Goal: Task Accomplishment & Management: Use online tool/utility

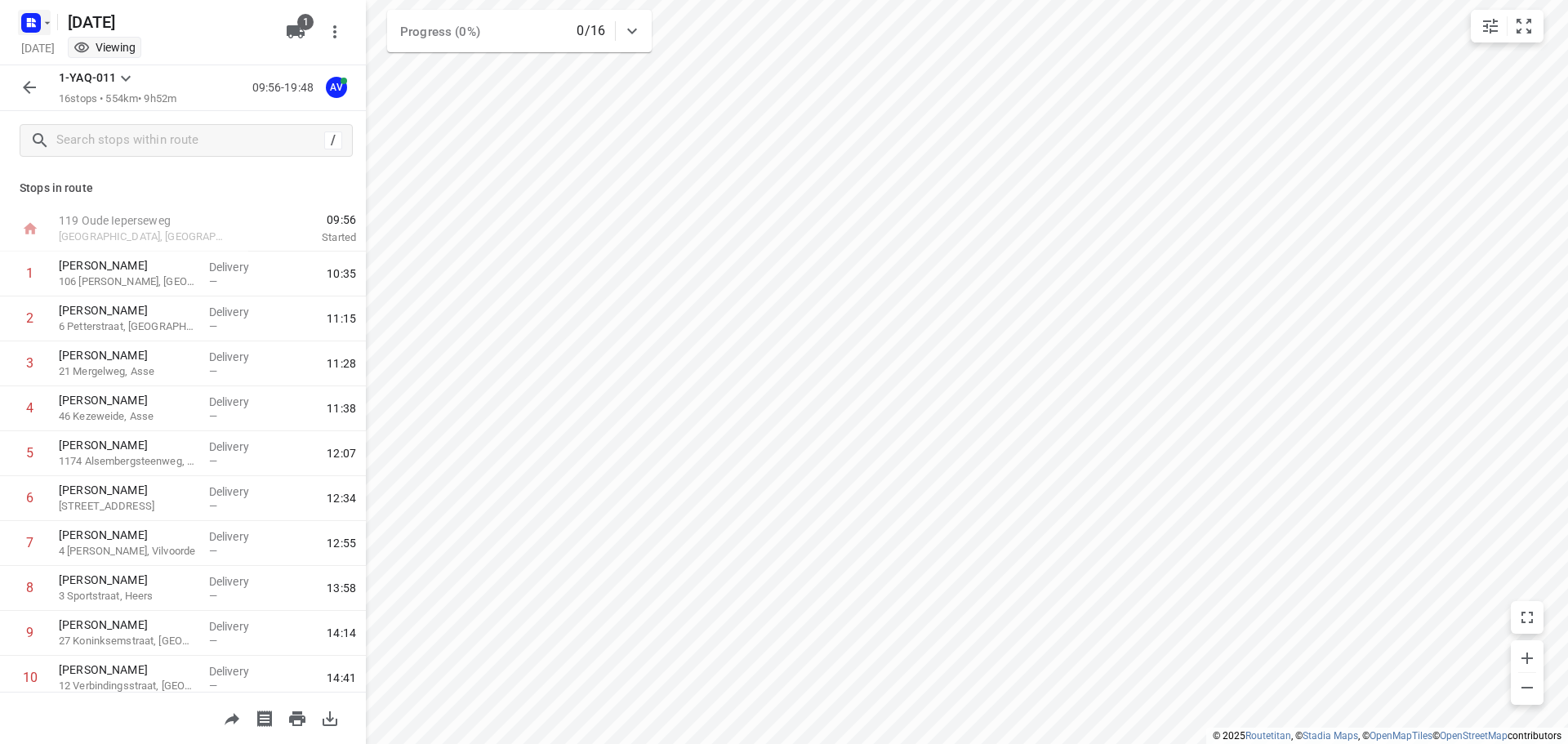
click at [30, 19] on icon "button" at bounding box center [29, 19] width 4 height 4
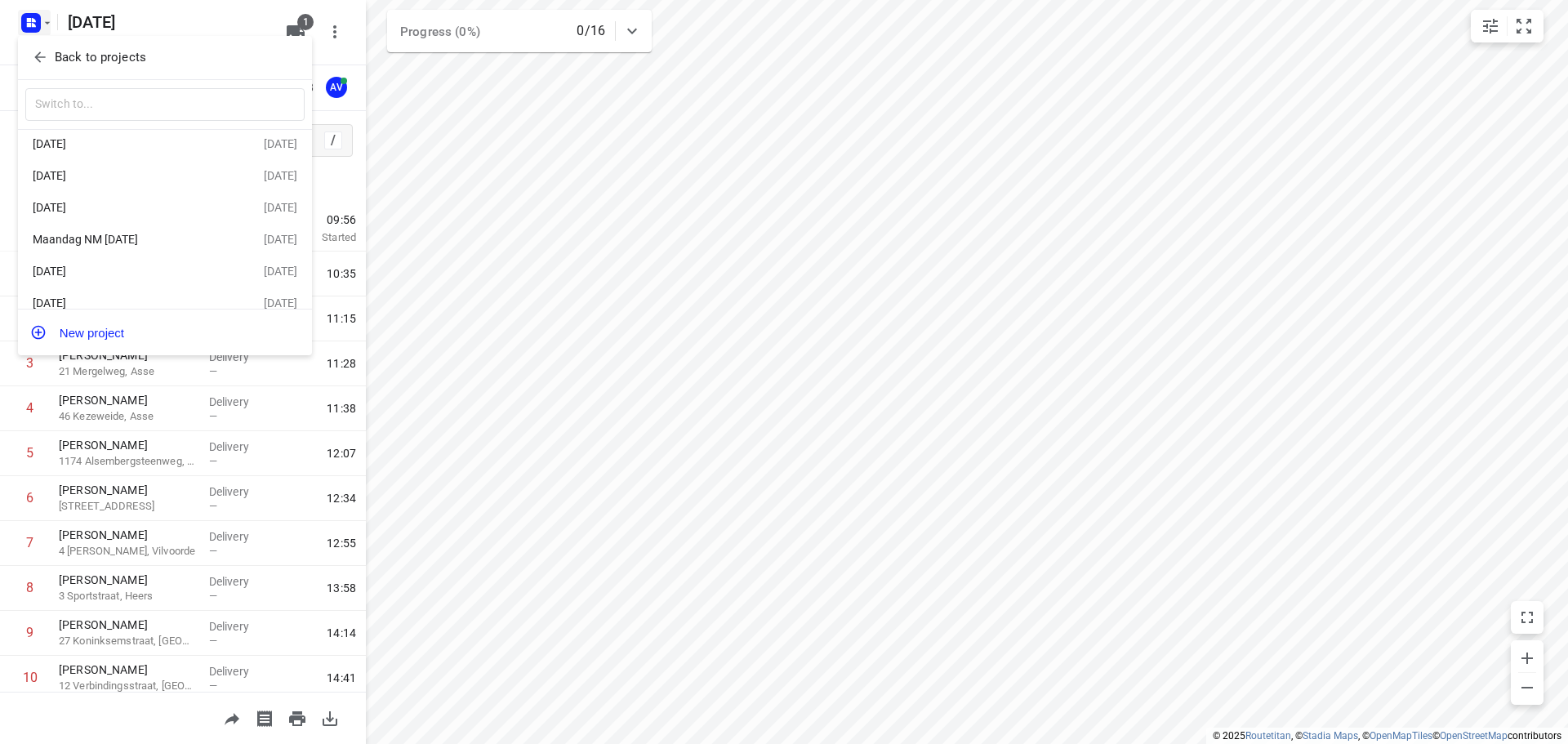
scroll to position [62, 0]
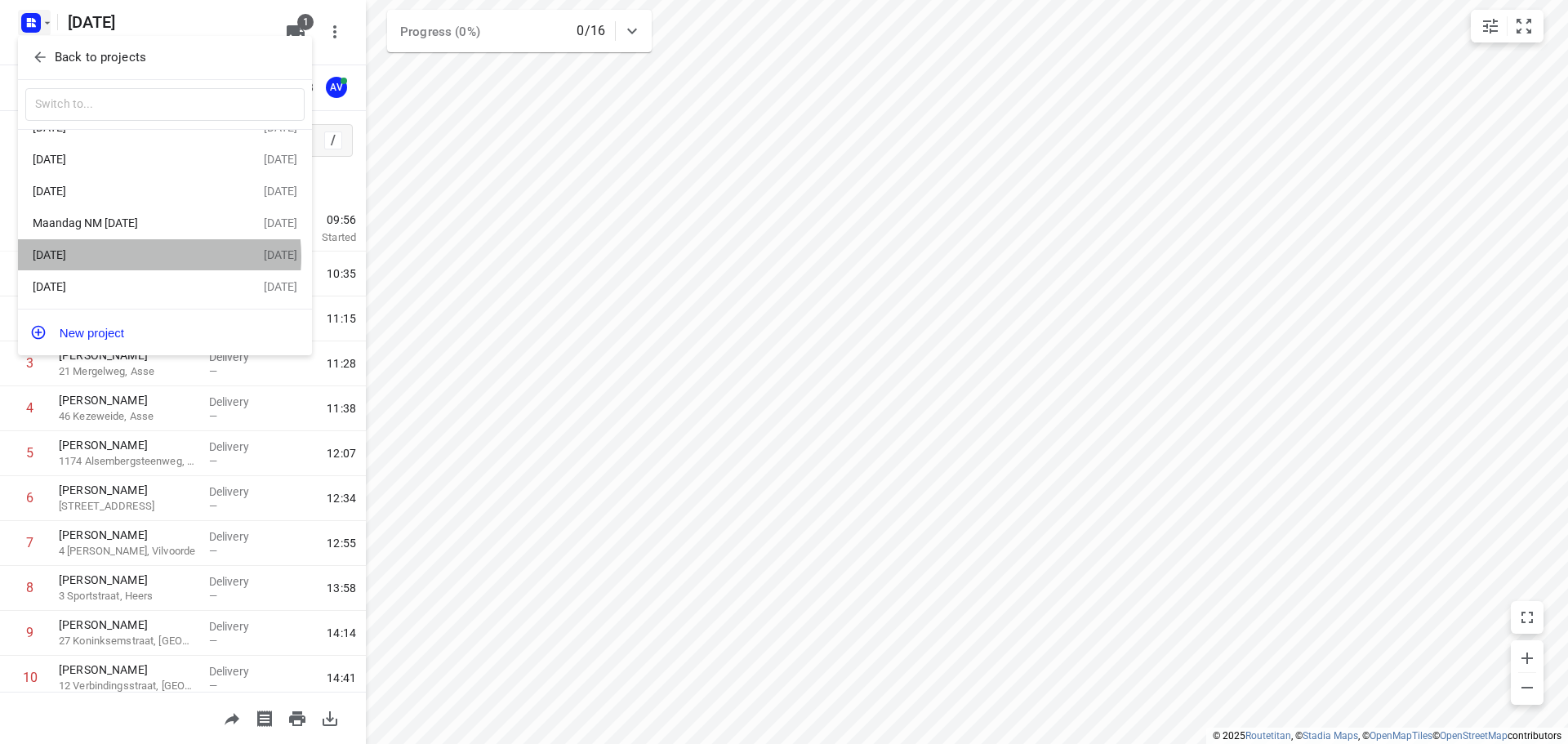
click at [145, 255] on div "[DATE]" at bounding box center [127, 254] width 188 height 13
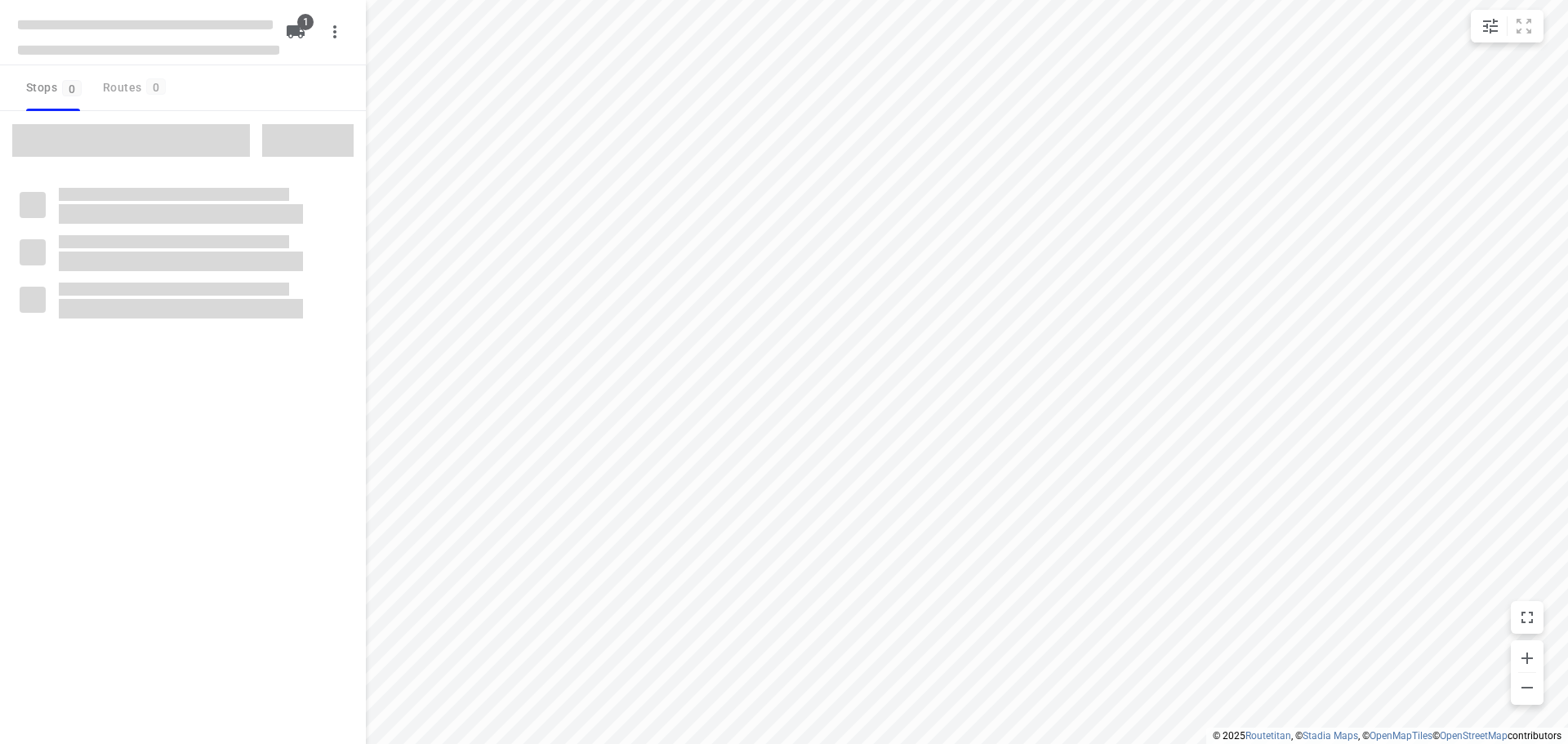
type input "distance"
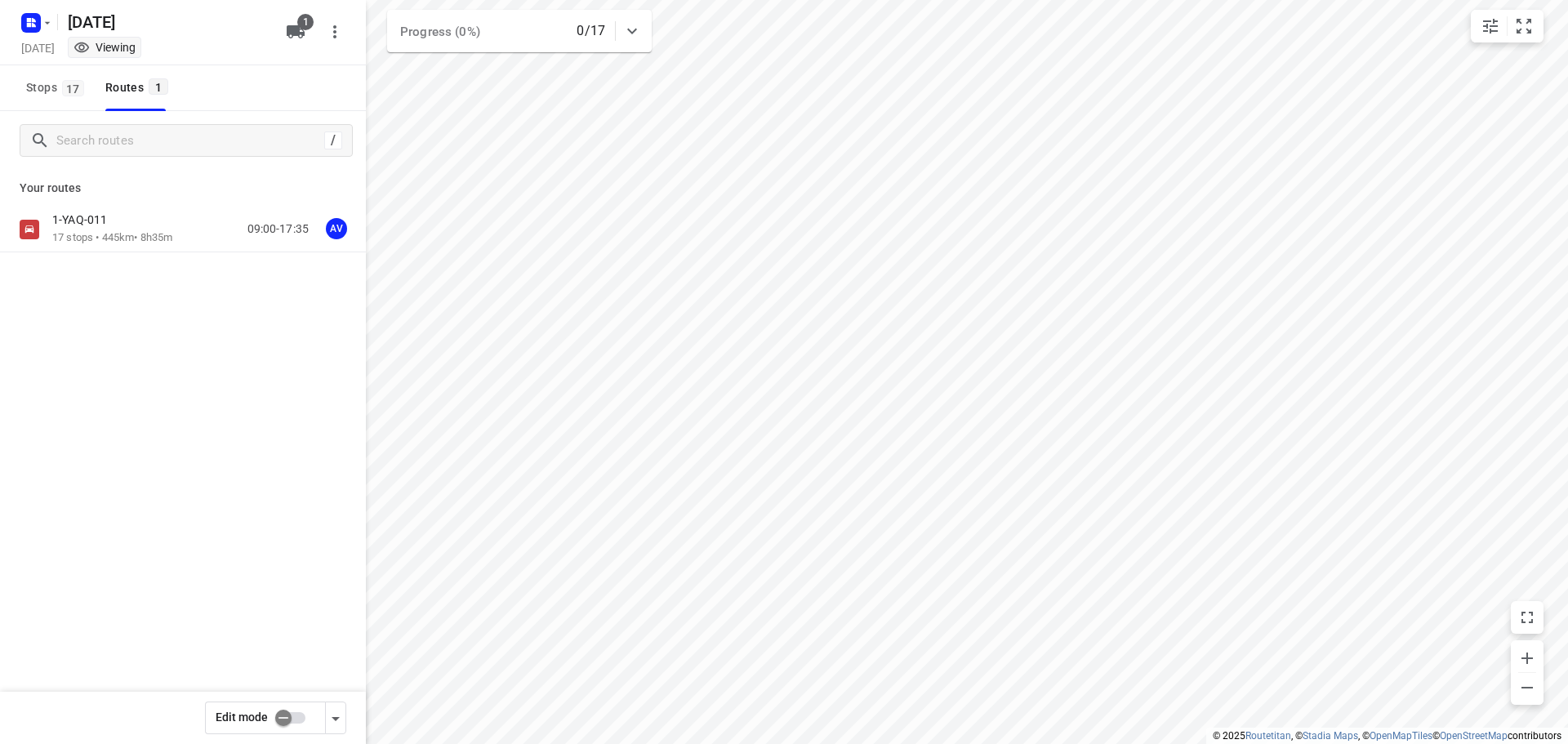
click at [295, 716] on input "checkbox" at bounding box center [283, 718] width 93 height 31
checkbox input "true"
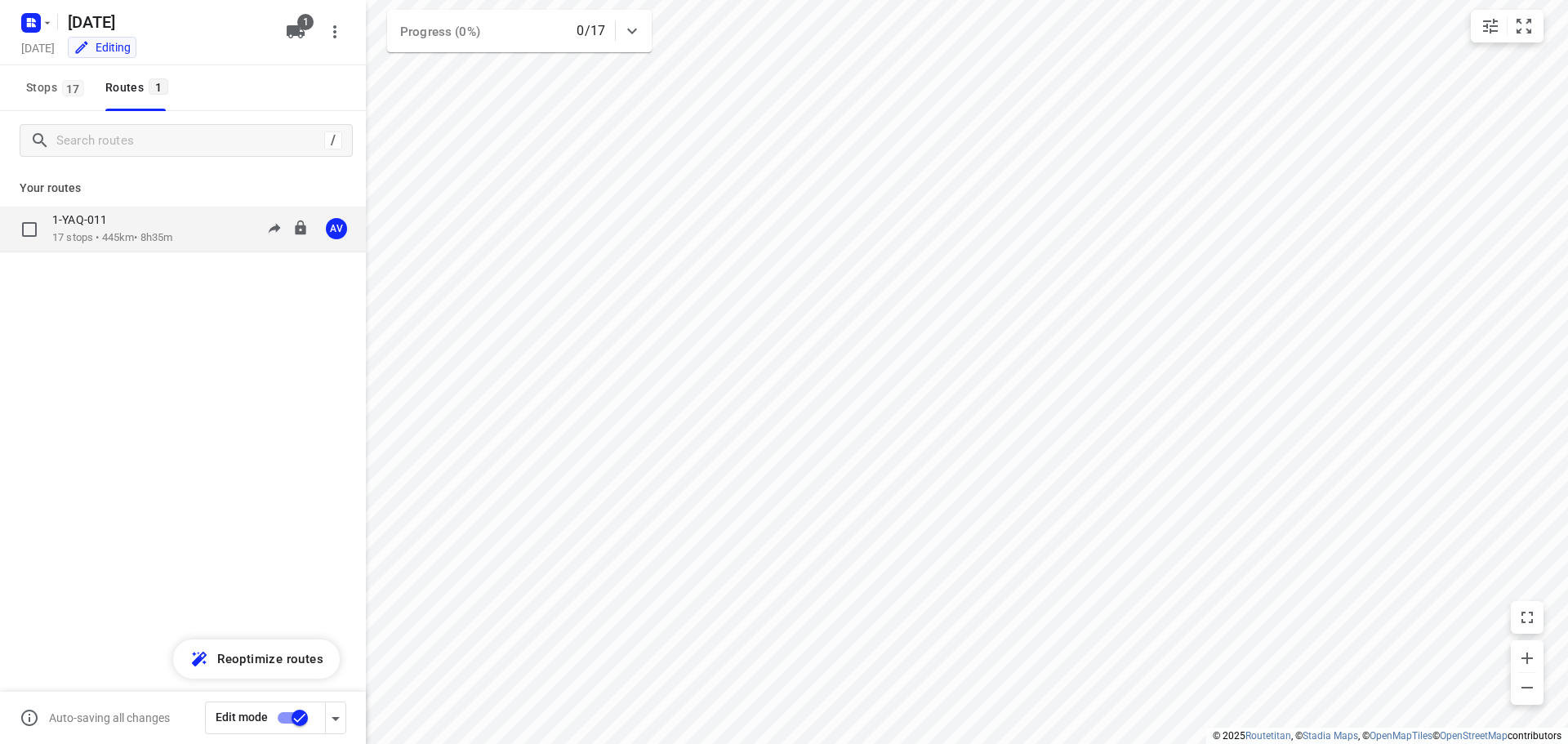
click at [195, 229] on div "1-YAQ-011 17 stops • 445km • 8h35m 09:00-17:35 AV" at bounding box center [209, 229] width 314 height 34
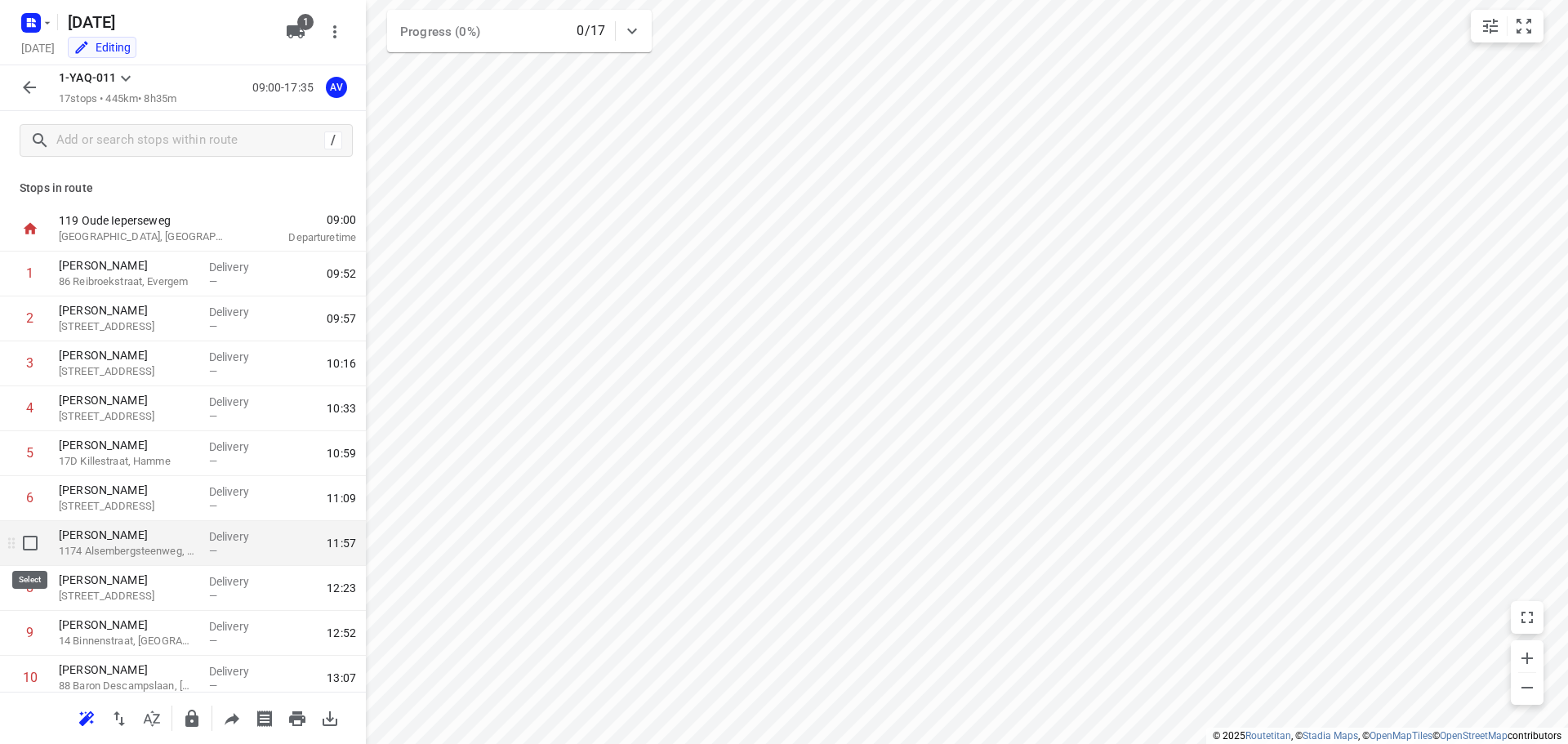
click at [29, 542] on input "checkbox" at bounding box center [30, 543] width 33 height 33
checkbox input "true"
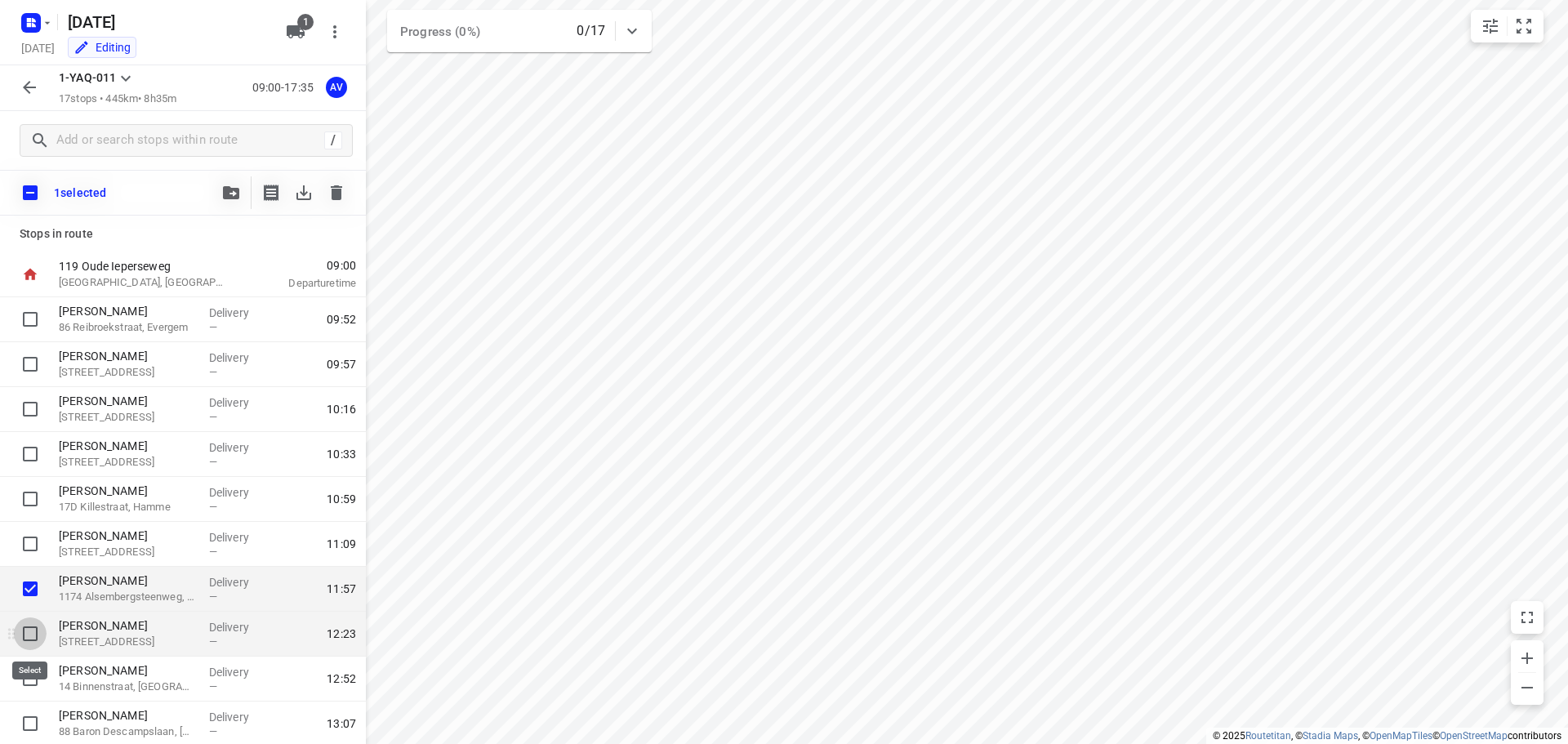
click at [29, 632] on input "checkbox" at bounding box center [30, 634] width 33 height 33
checkbox input "true"
click at [335, 194] on icon "button" at bounding box center [337, 192] width 12 height 14
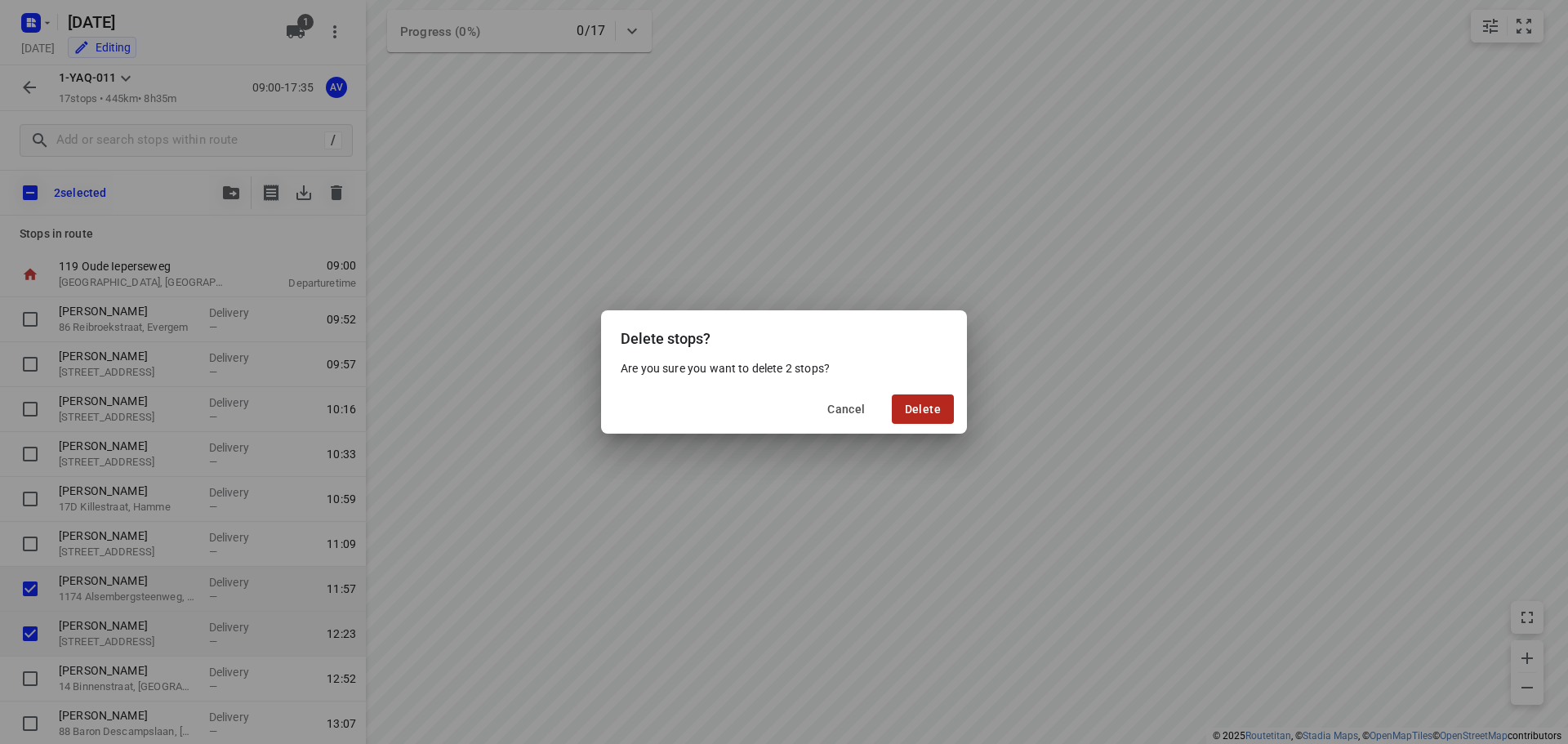
click at [924, 405] on span "Delete" at bounding box center [923, 409] width 36 height 13
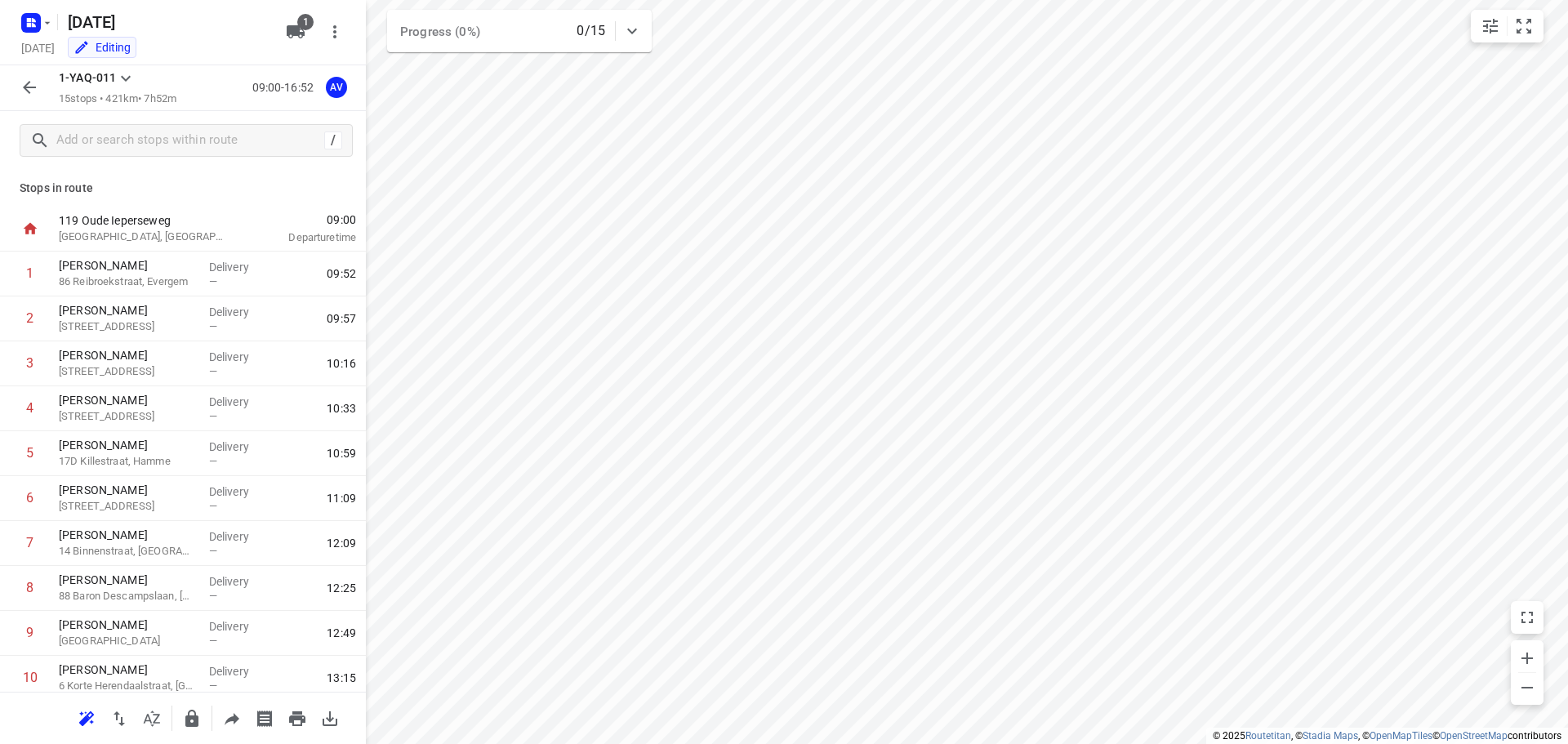
click at [25, 82] on icon "button" at bounding box center [29, 87] width 19 height 19
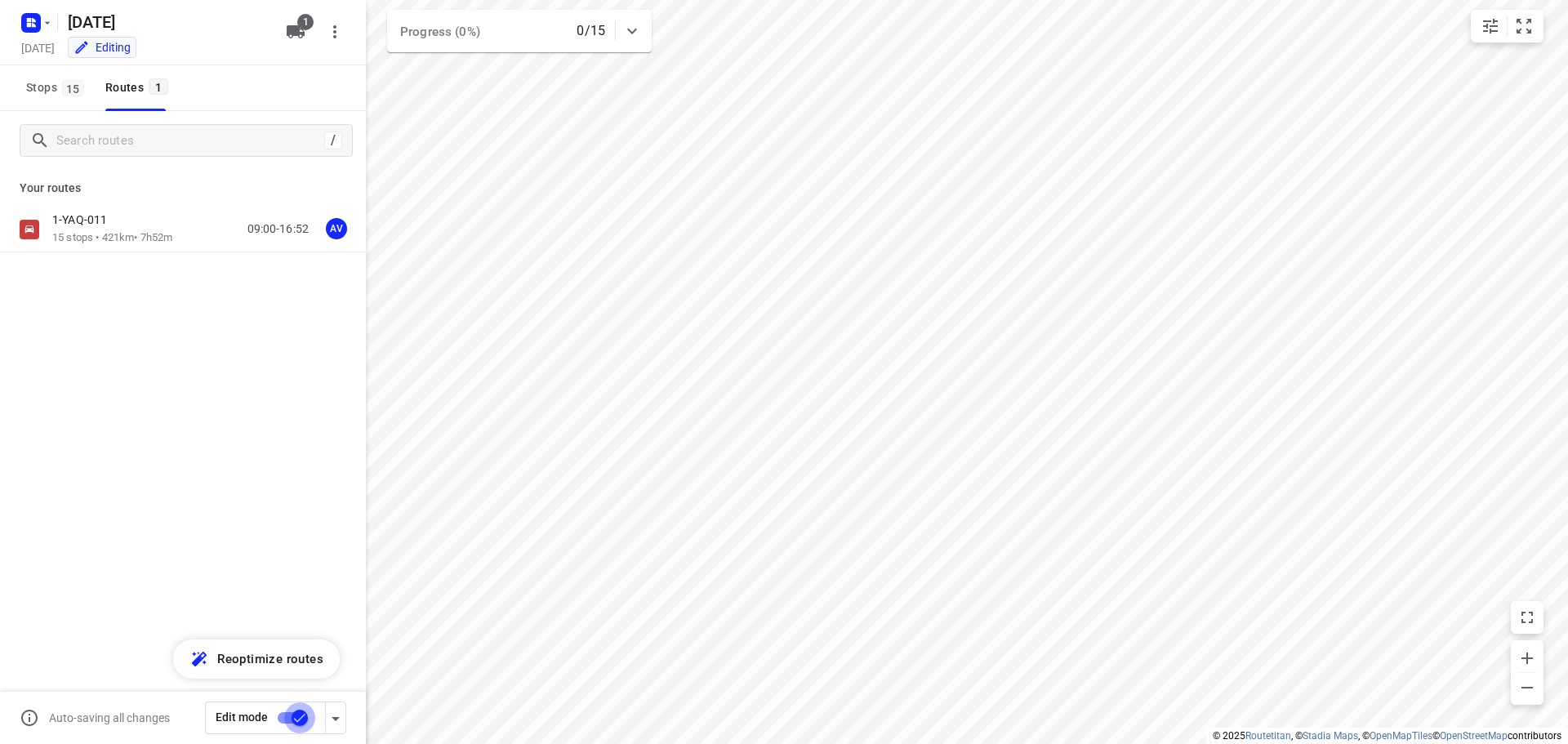
click at [285, 714] on input "checkbox" at bounding box center [300, 718] width 93 height 31
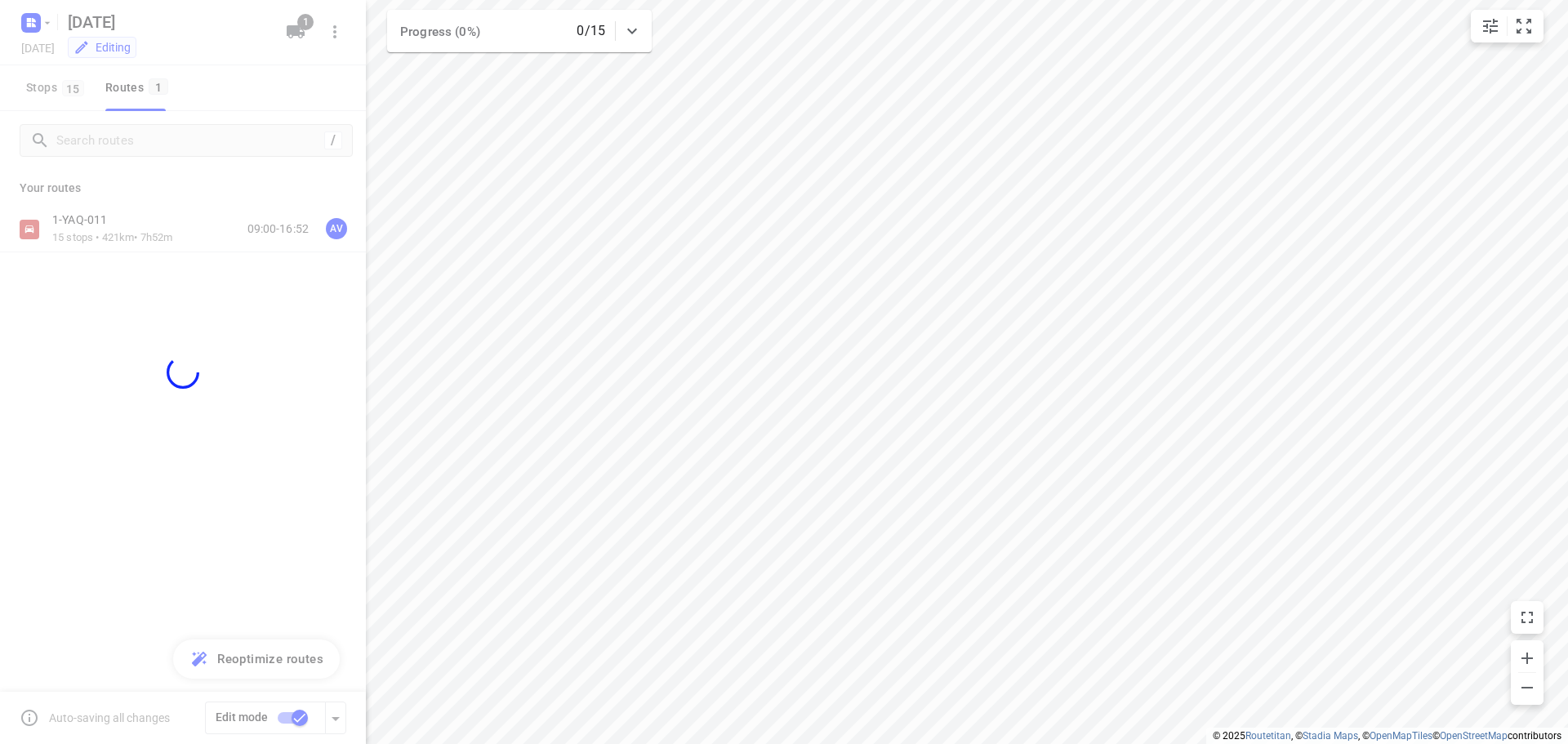
checkbox input "false"
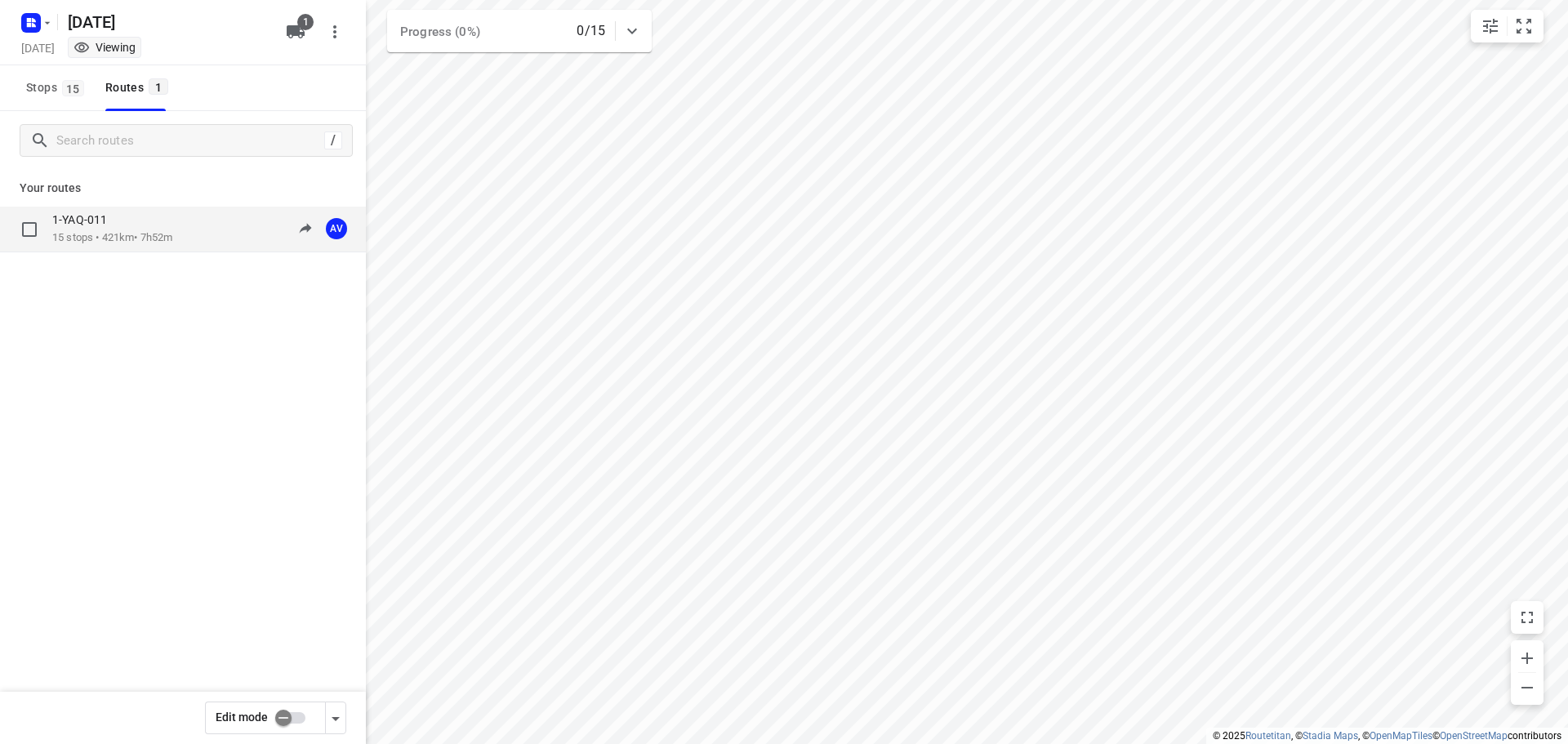
click at [167, 234] on p "15 stops • 421km • 7h52m" at bounding box center [113, 238] width 120 height 15
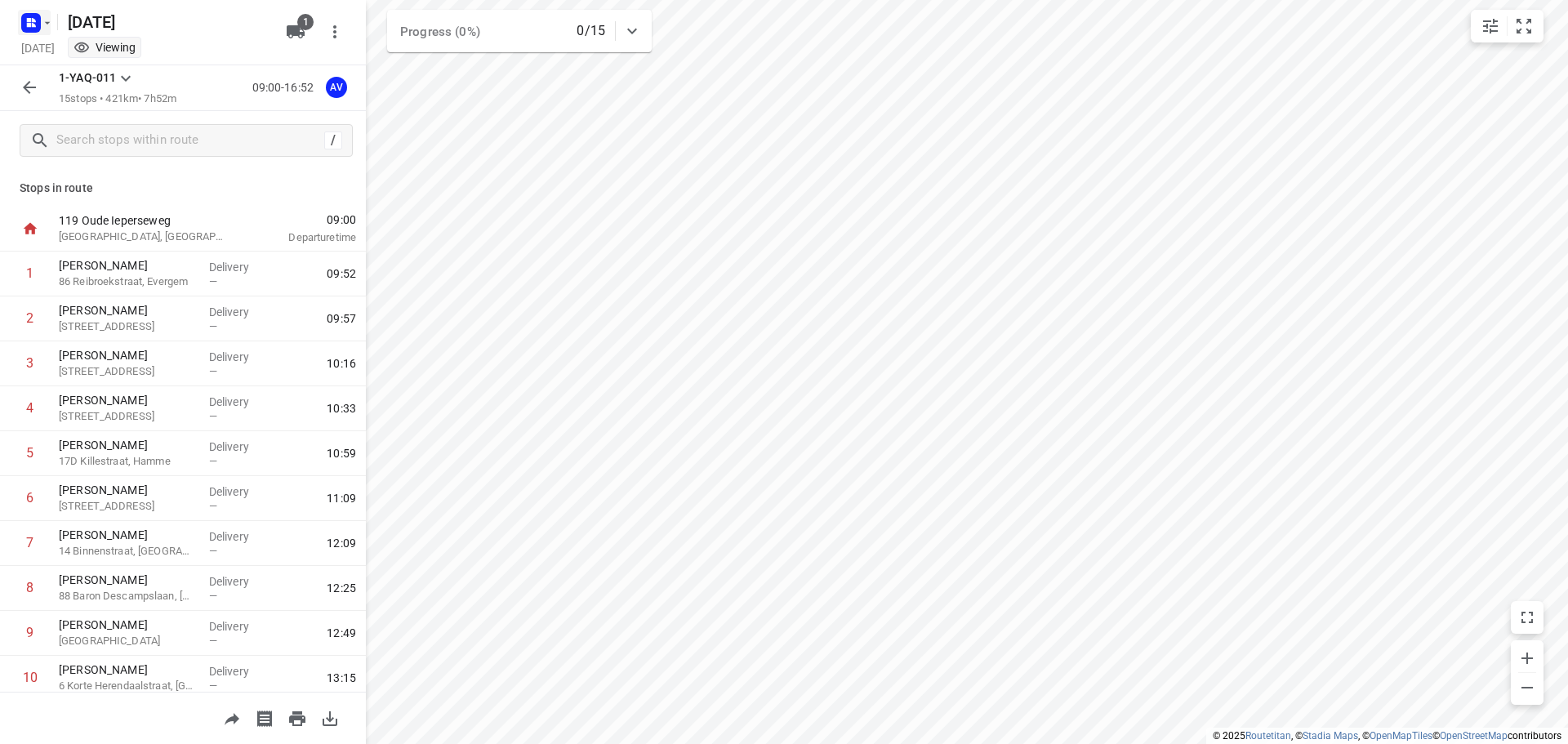
click at [39, 28] on rect "button" at bounding box center [30, 22] width 19 height 19
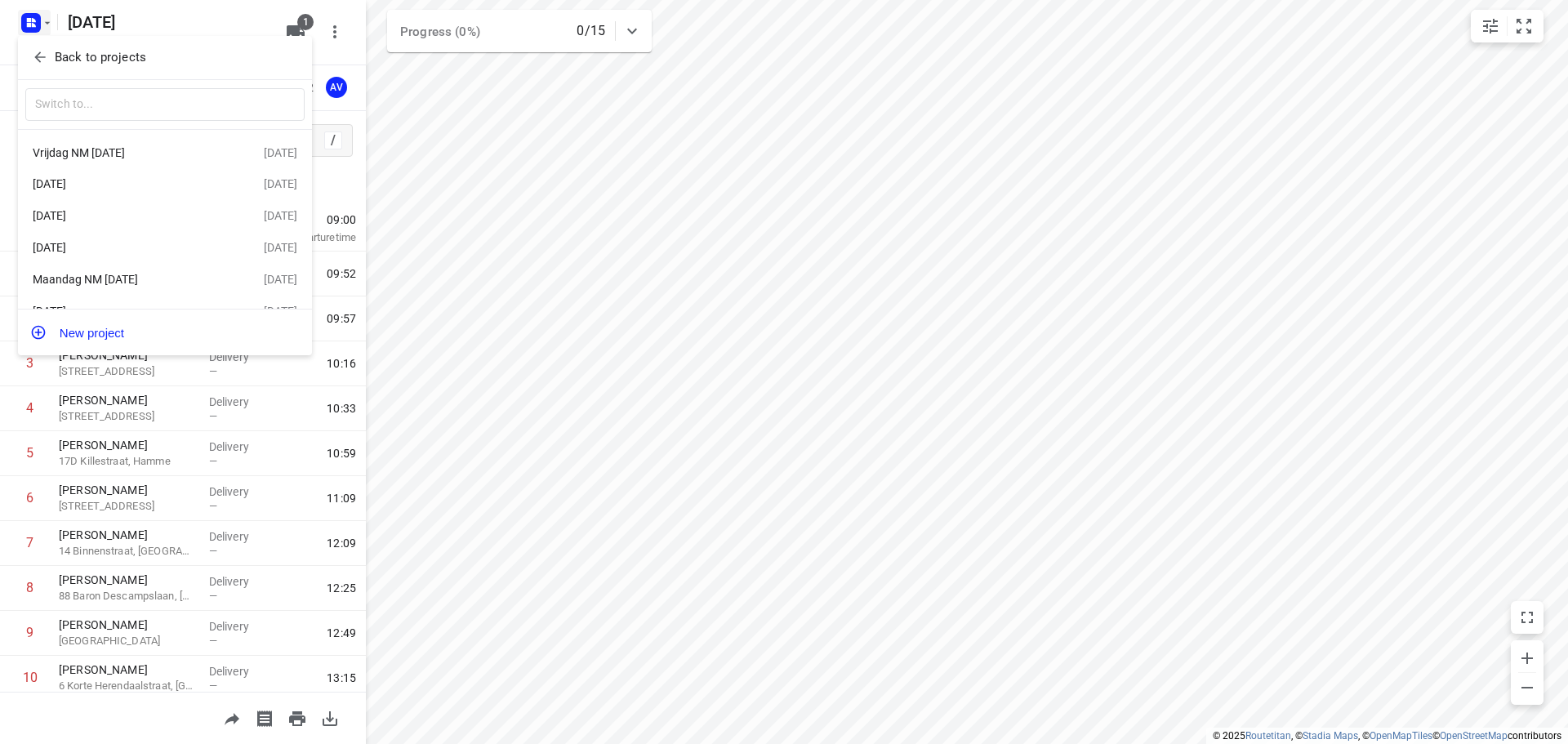
click at [141, 185] on div "[DATE]" at bounding box center [127, 183] width 188 height 13
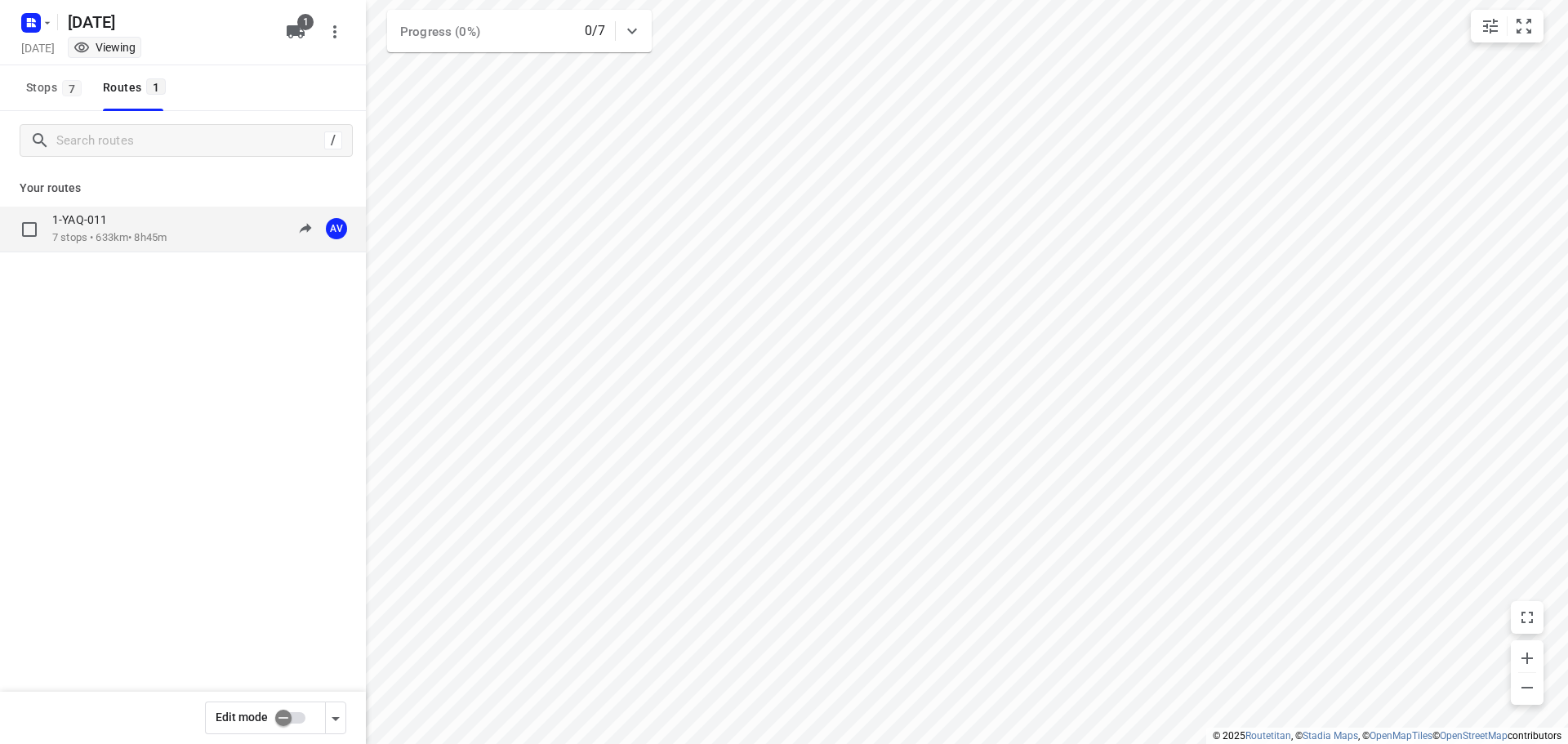
click at [202, 232] on div "1-YAQ-011 7 stops • 633km • 8h45m 09:00-17:45 AV" at bounding box center [209, 229] width 314 height 34
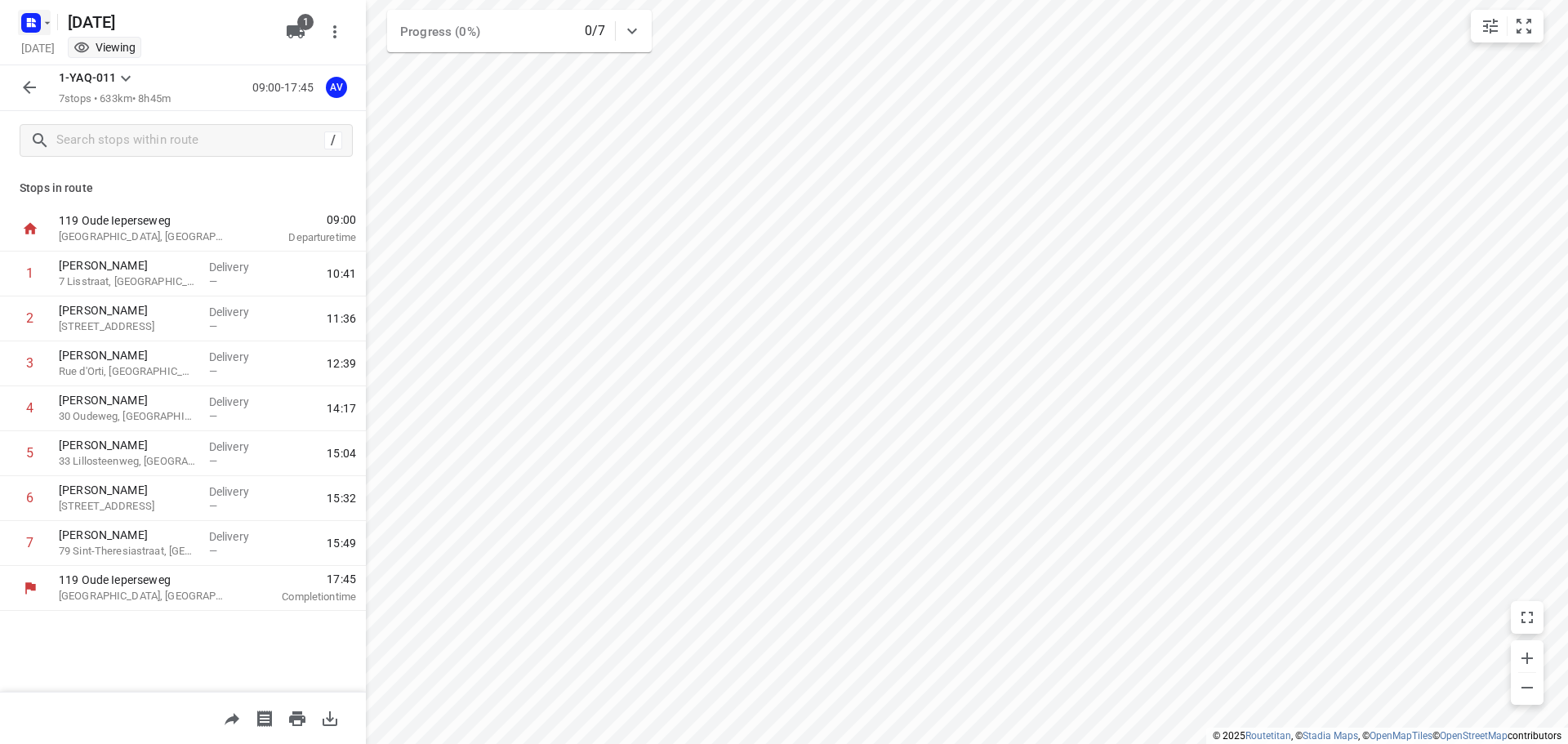
click at [41, 17] on icon "button" at bounding box center [47, 22] width 13 height 13
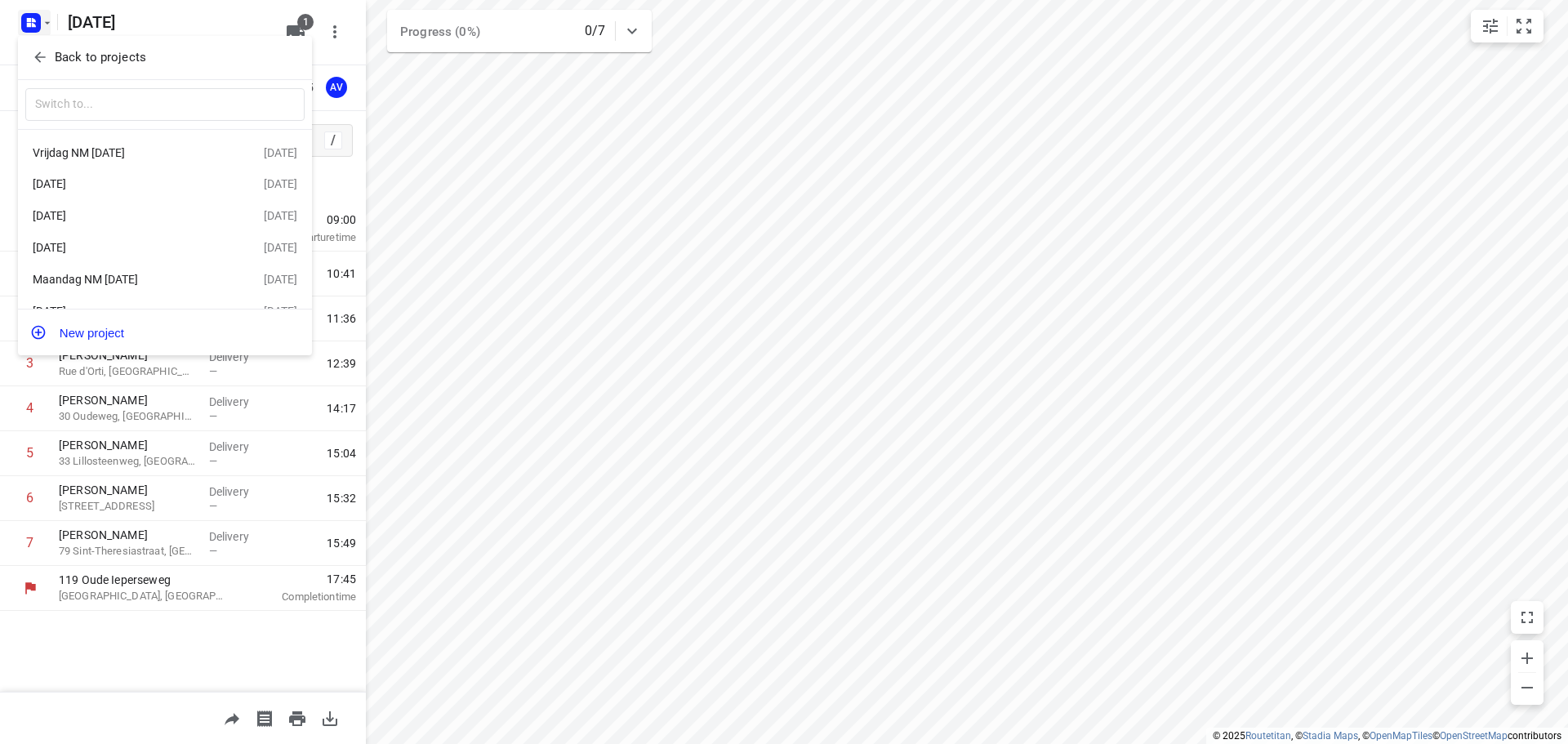
click at [134, 213] on div "[DATE]" at bounding box center [127, 215] width 188 height 13
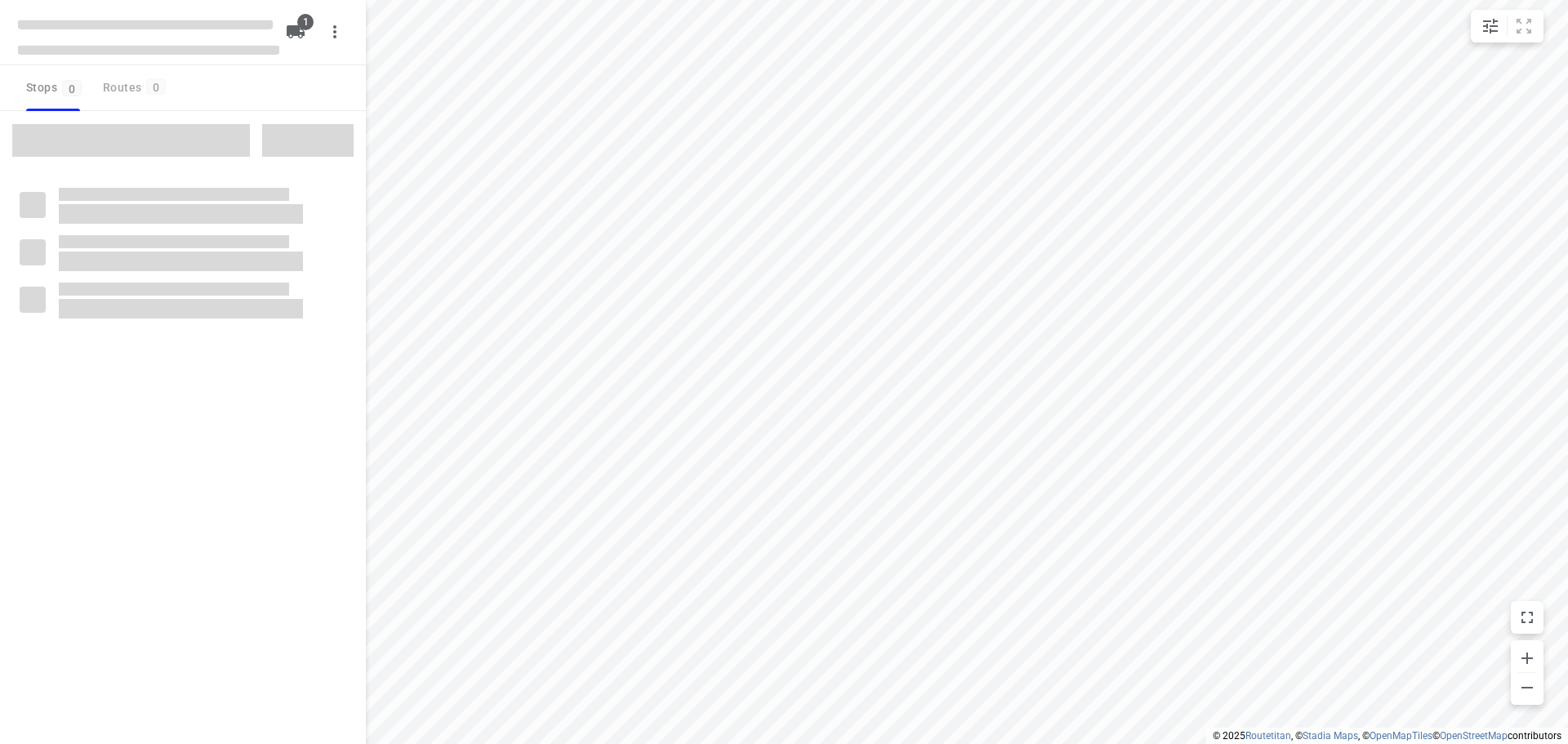
type input "distance"
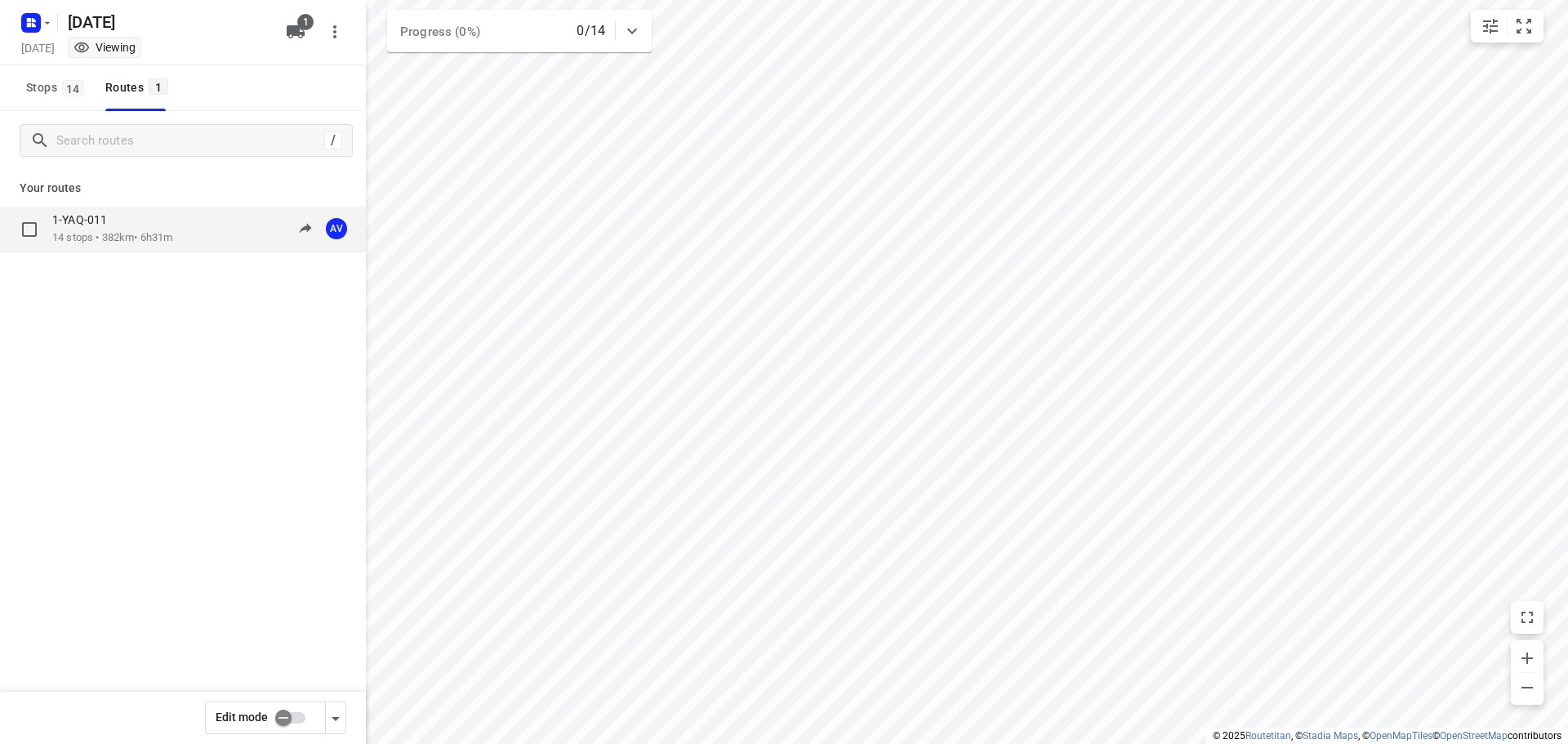
click at [193, 228] on div "1-YAQ-011 14 stops • 382km • 6h31m 09:00-15:31 AV" at bounding box center [209, 229] width 314 height 34
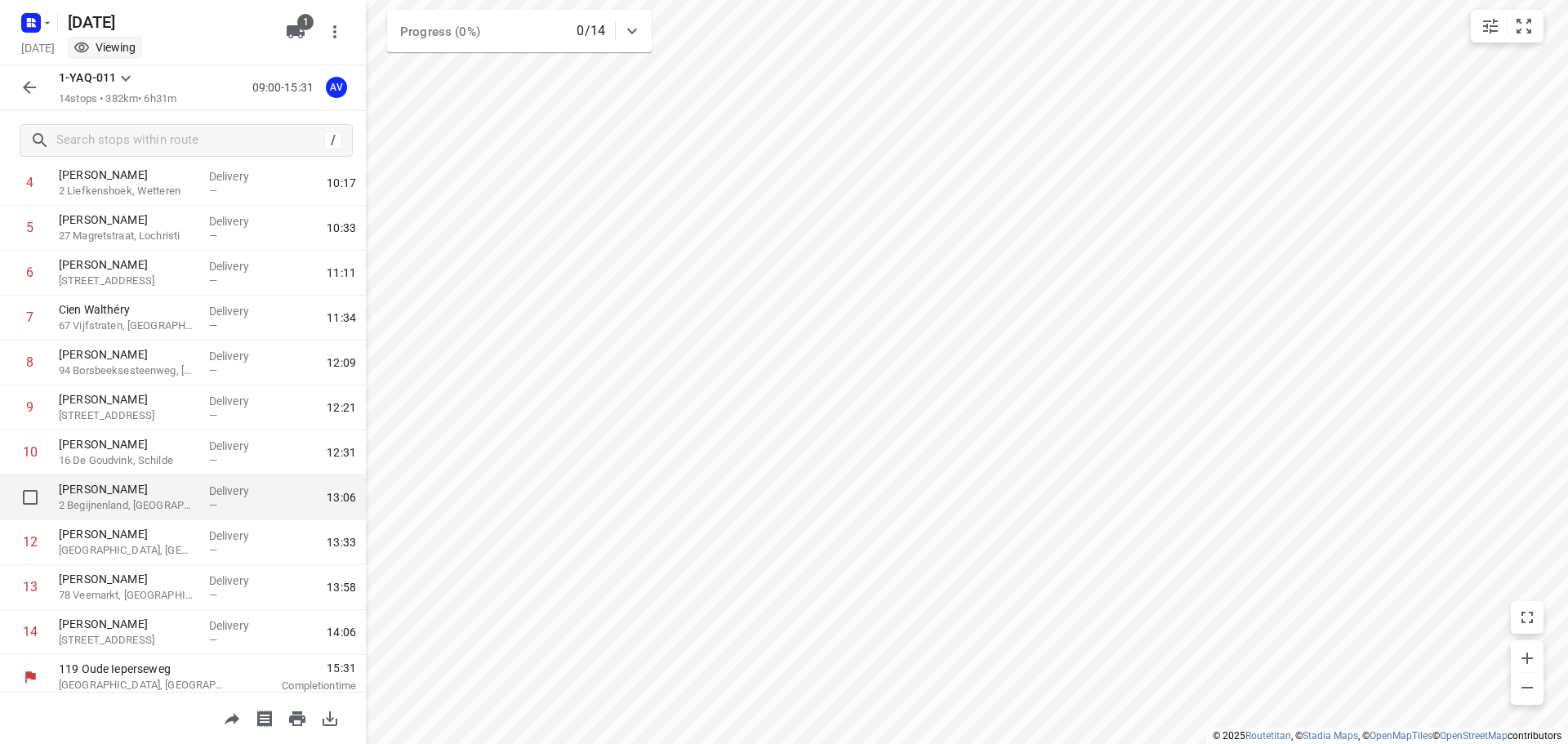
scroll to position [234, 0]
